Goal: Find specific page/section: Find specific page/section

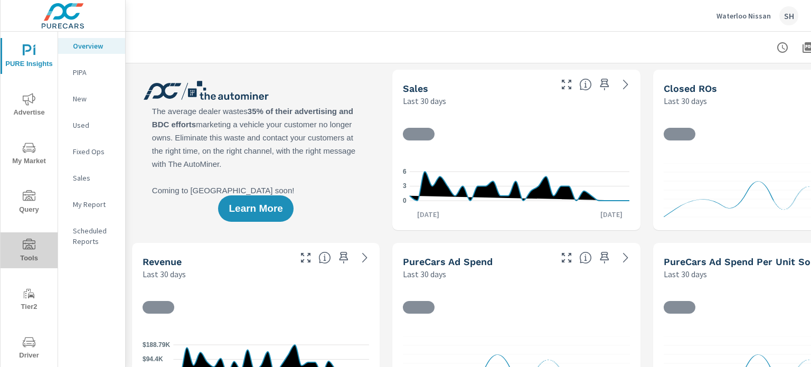
click at [30, 255] on span "Tools" at bounding box center [29, 252] width 51 height 26
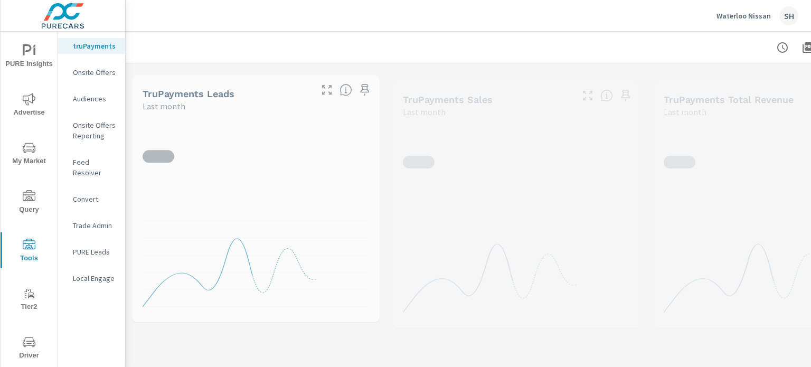
click at [96, 154] on div "Feed Resolver" at bounding box center [91, 167] width 67 height 26
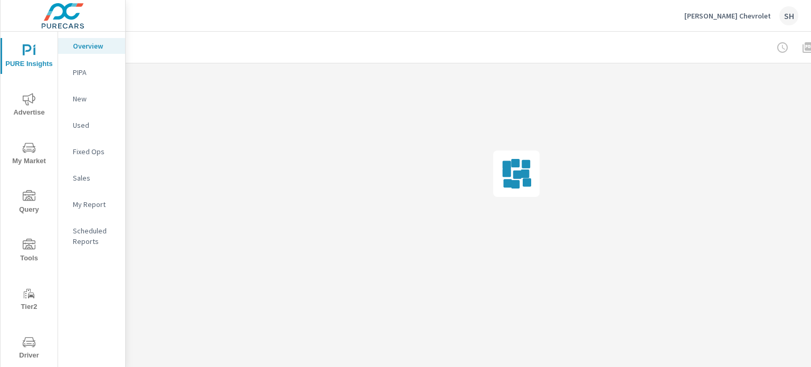
click at [39, 244] on span "Tools" at bounding box center [29, 252] width 51 height 26
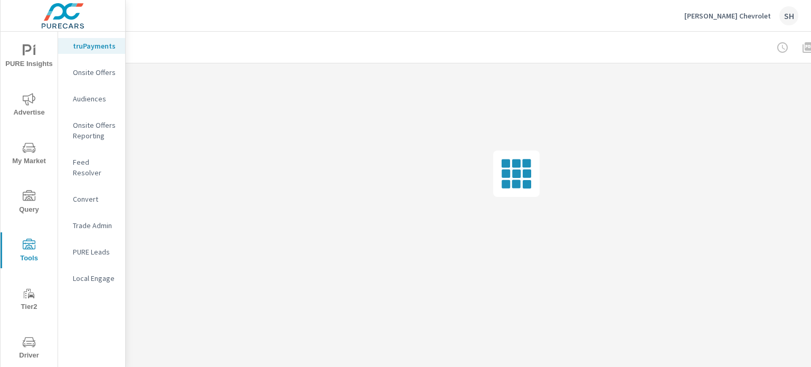
click at [91, 168] on div "Feed Resolver" at bounding box center [91, 167] width 67 height 26
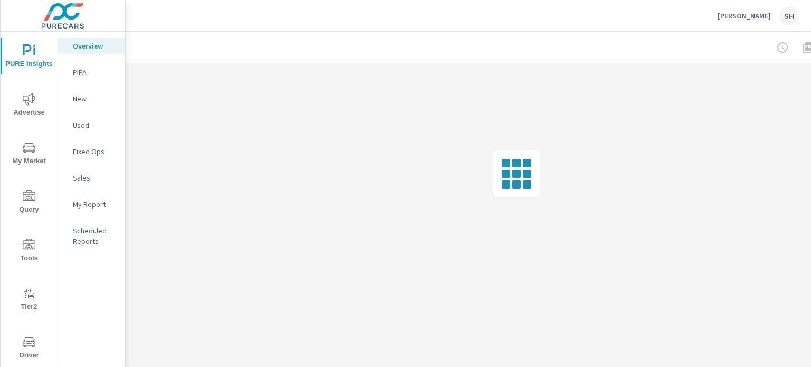
click at [36, 251] on span "Tools" at bounding box center [29, 252] width 51 height 26
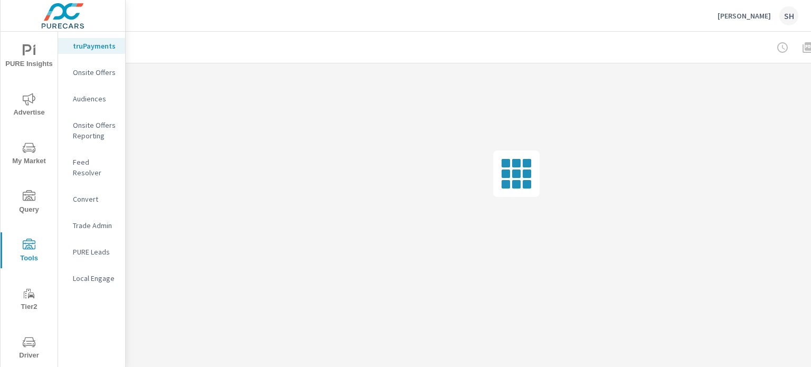
click at [99, 164] on p "Feed Resolver" at bounding box center [95, 167] width 44 height 21
